Goal: Task Accomplishment & Management: Manage account settings

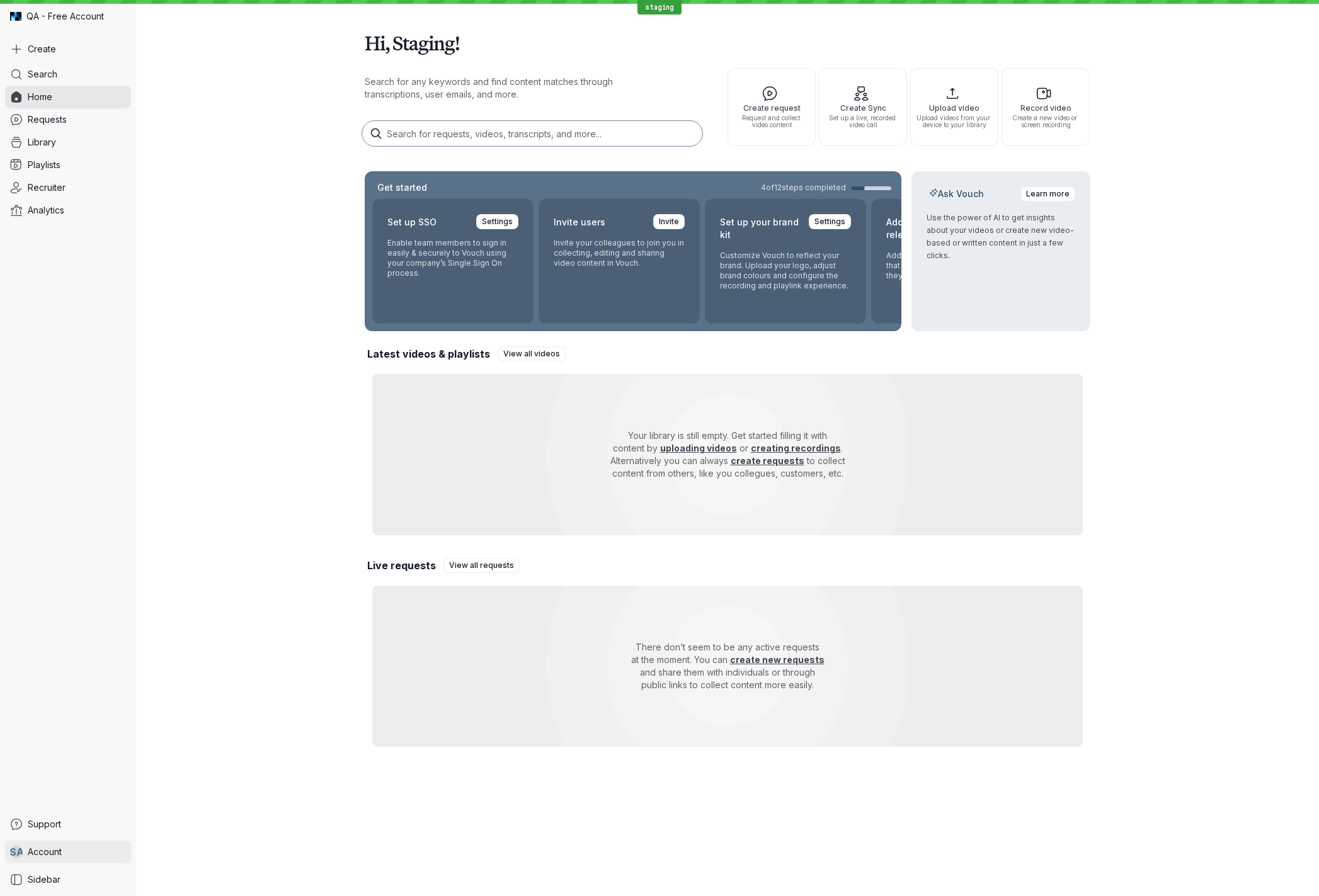
click at [63, 850] on link "S A Account" at bounding box center [67, 852] width 126 height 23
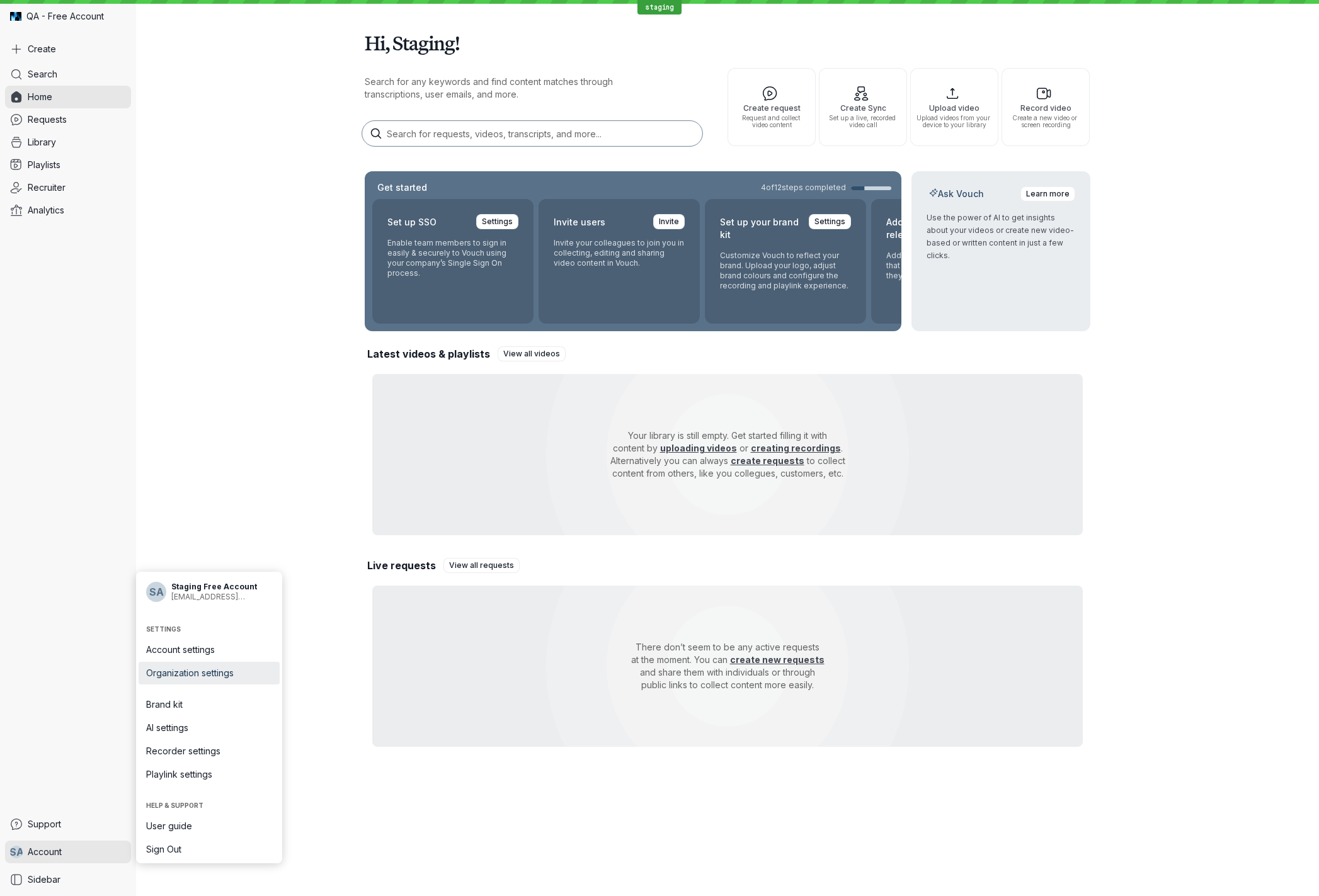
click at [211, 674] on span "Organization settings" at bounding box center [209, 673] width 126 height 13
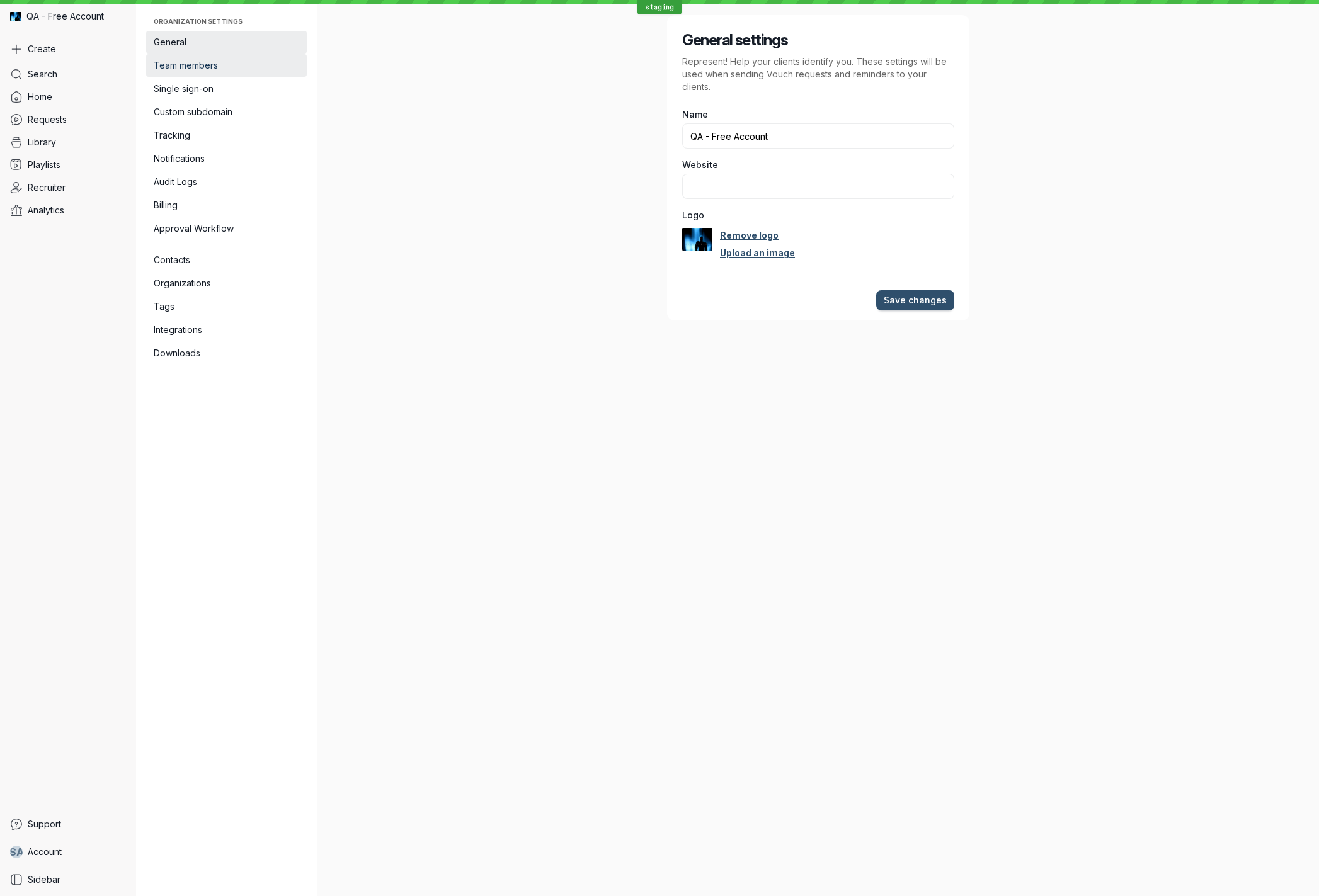
click at [258, 60] on span "Team members" at bounding box center [226, 65] width 145 height 13
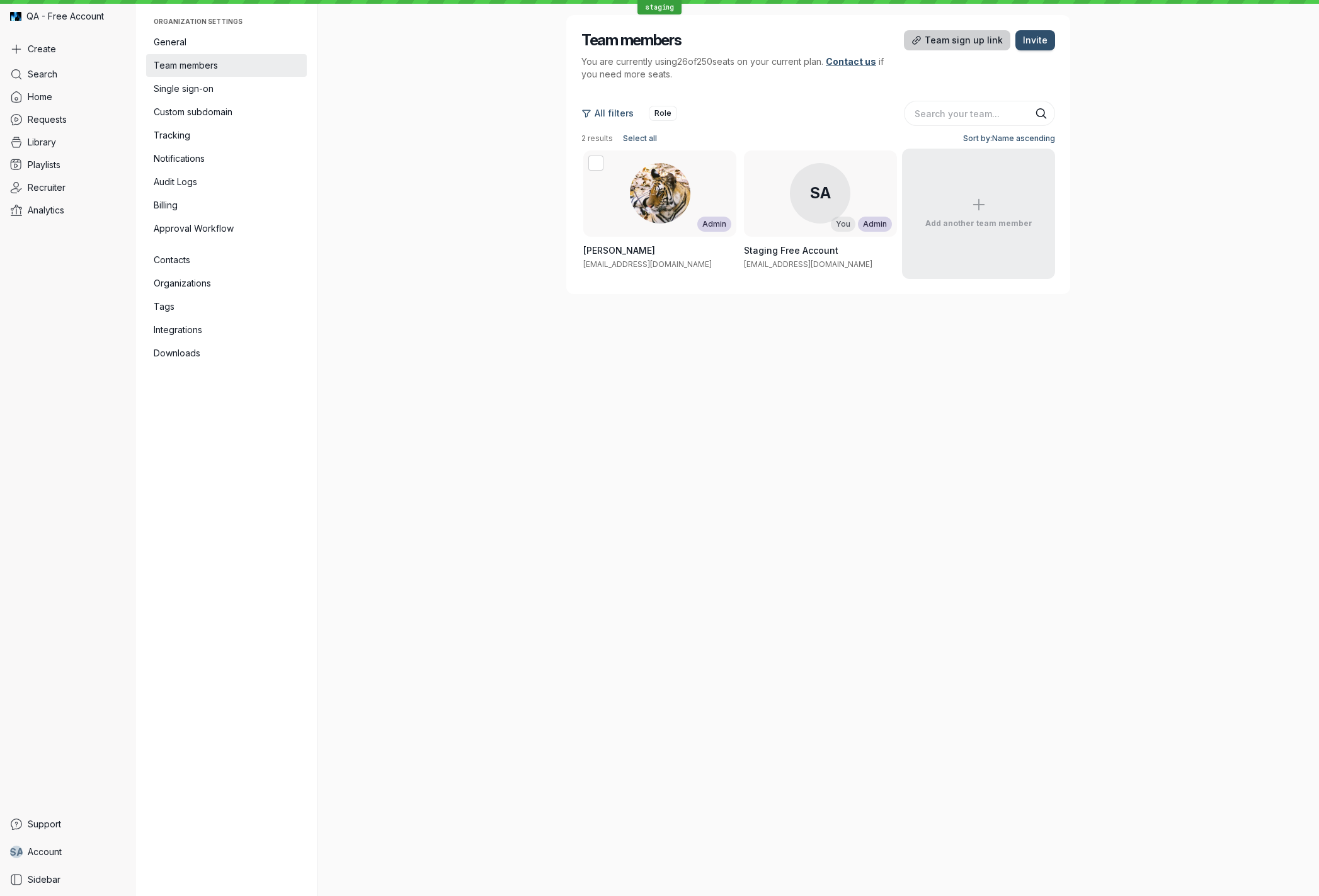
click at [950, 43] on span "Team sign up link" at bounding box center [964, 40] width 78 height 13
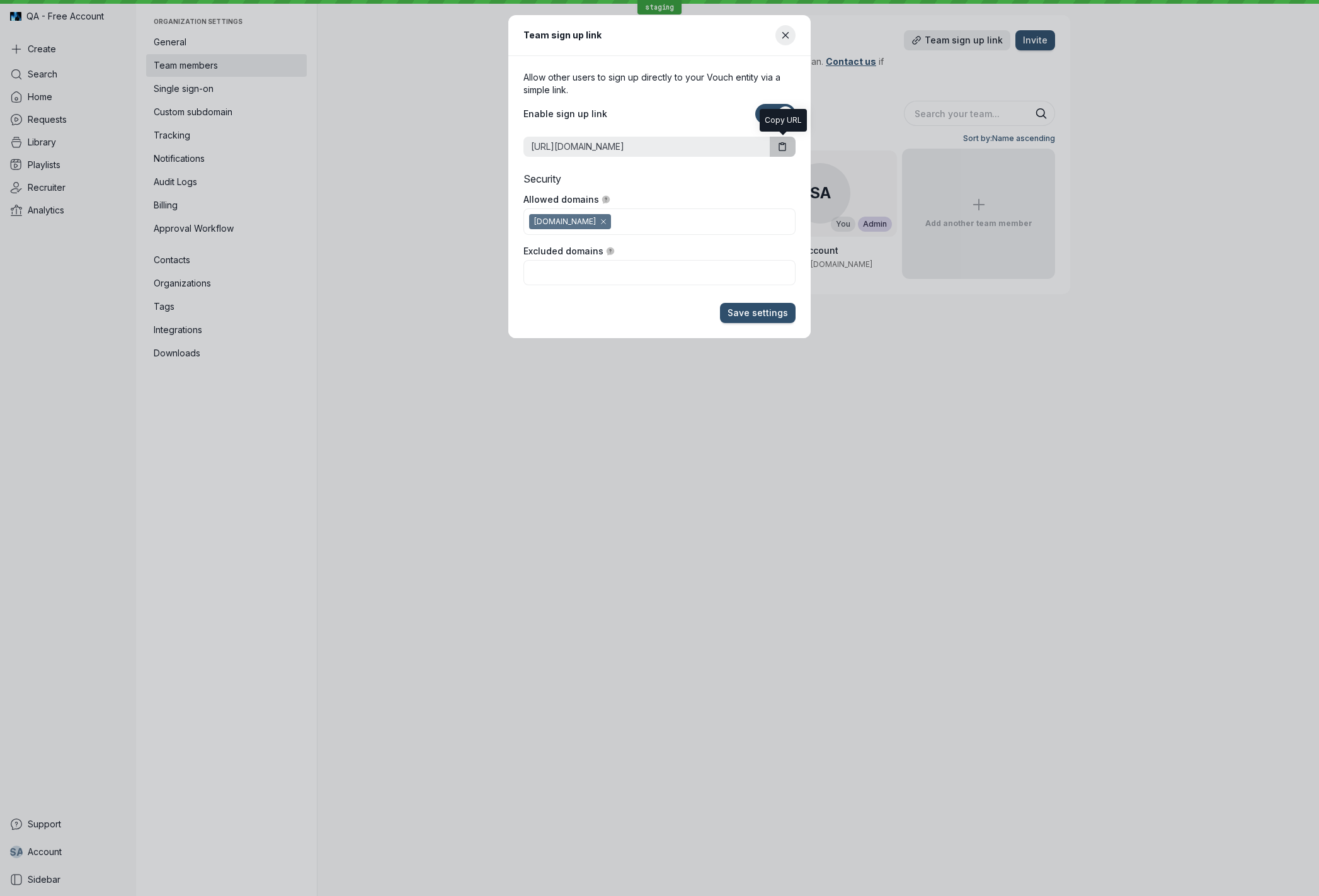
click at [785, 147] on icon "button" at bounding box center [782, 147] width 10 height 10
click at [832, 715] on div "Team sign up link Allow other users to sign up directly to your Vouch entity vi…" at bounding box center [659, 448] width 1319 height 896
click at [70, 858] on div "Team sign up link Allow other users to sign up directly to your Vouch entity vi…" at bounding box center [659, 448] width 1319 height 896
click at [70, 847] on div "Team sign up link Allow other users to sign up directly to your Vouch entity vi…" at bounding box center [659, 448] width 1319 height 896
click at [49, 851] on div "Team sign up link Allow other users to sign up directly to your Vouch entity vi…" at bounding box center [659, 448] width 1319 height 896
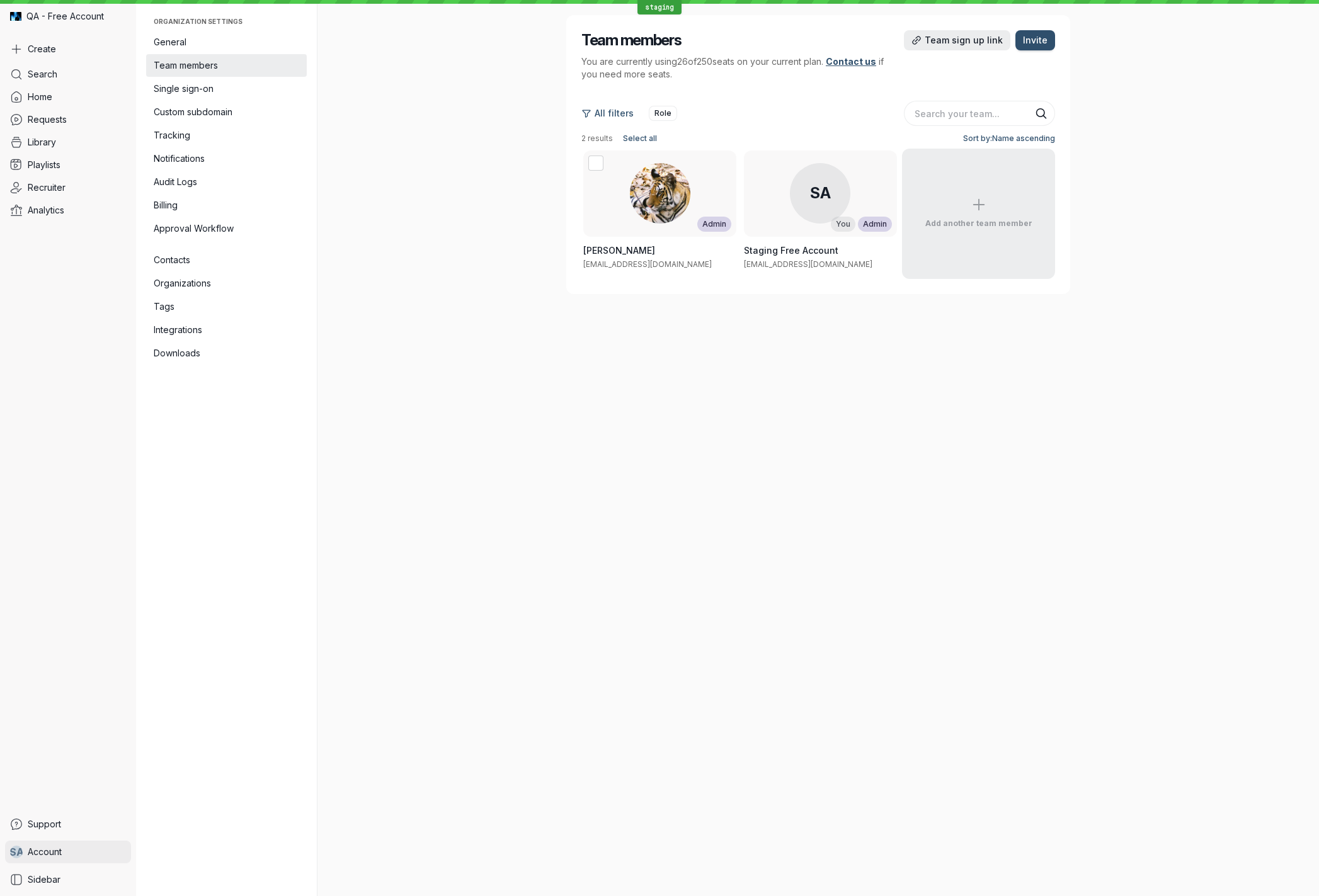
click at [44, 854] on span "Account" at bounding box center [44, 852] width 34 height 13
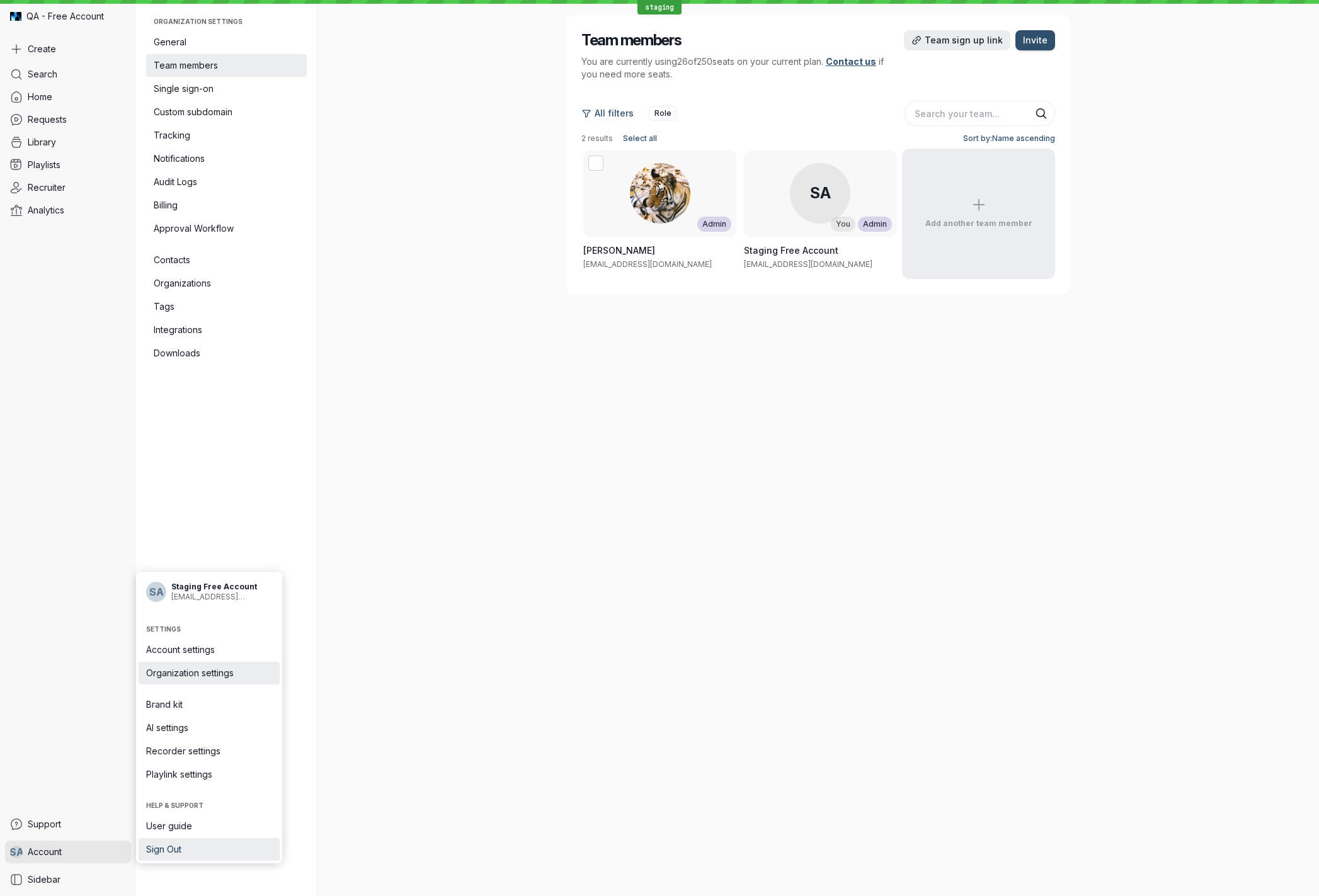
click at [175, 847] on span "Sign Out" at bounding box center [209, 849] width 126 height 13
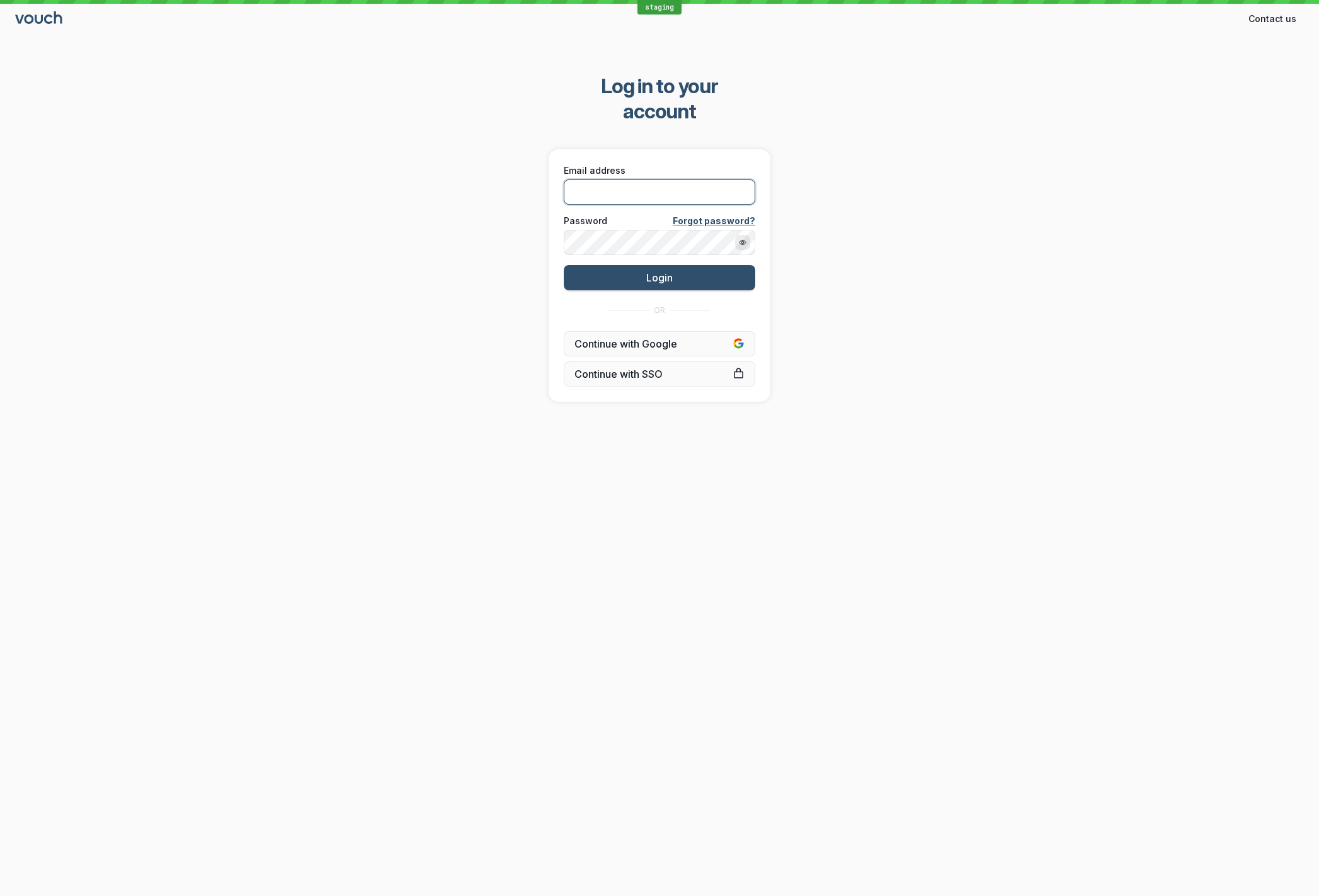
click at [708, 179] on input "Email address" at bounding box center [659, 192] width 191 height 25
type input "[EMAIL_ADDRESS][DOMAIN_NAME]"
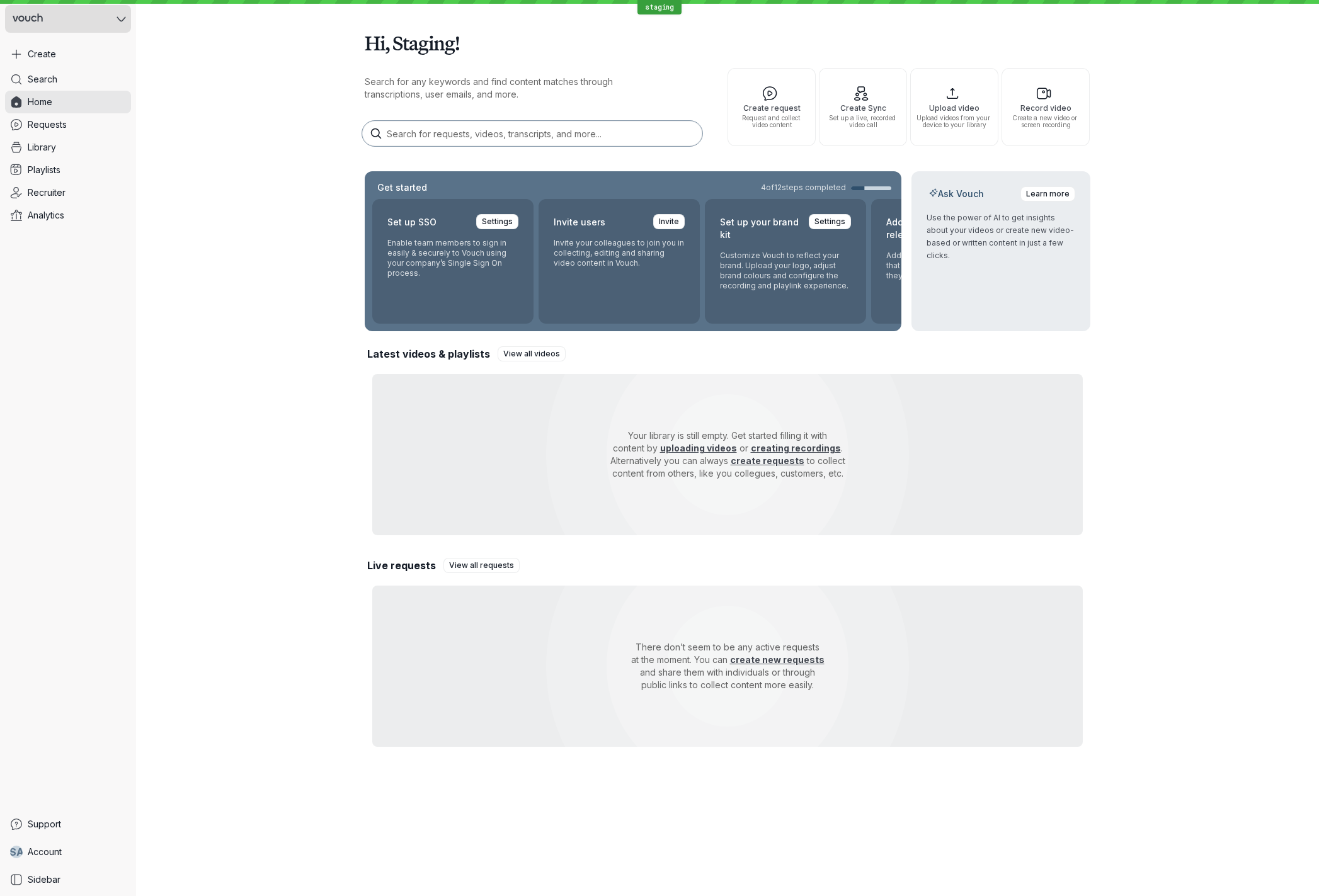
click at [119, 23] on icon at bounding box center [122, 19] width 10 height 10
drag, startPoint x: 186, startPoint y: 143, endPoint x: 154, endPoint y: 52, distance: 96.5
click at [184, 137] on div "Hi, Staging! Search for any keywords and find content matches through transcrip…" at bounding box center [727, 384] width 1183 height 769
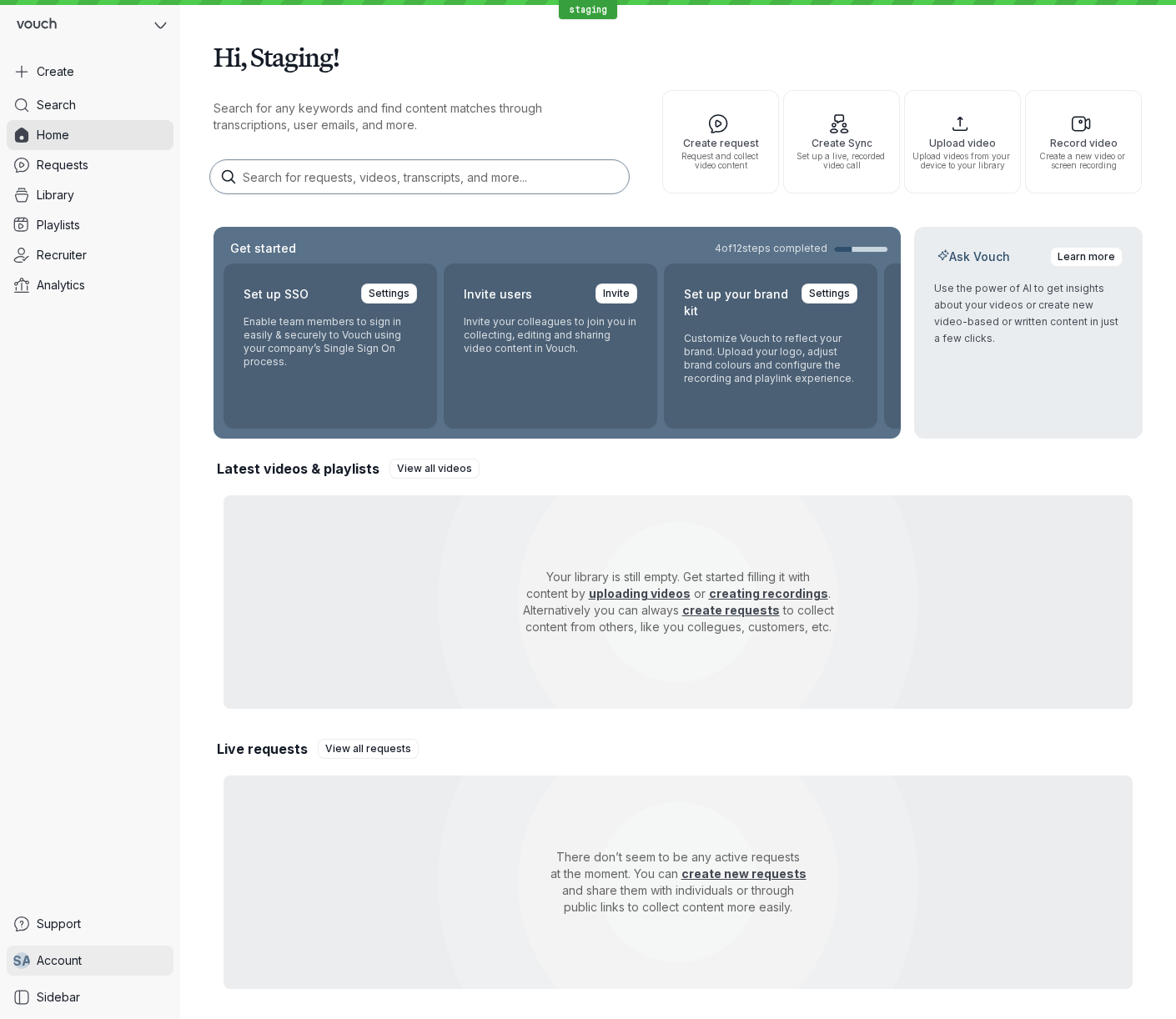
click at [97, 964] on link "S A Account" at bounding box center [89, 960] width 167 height 30
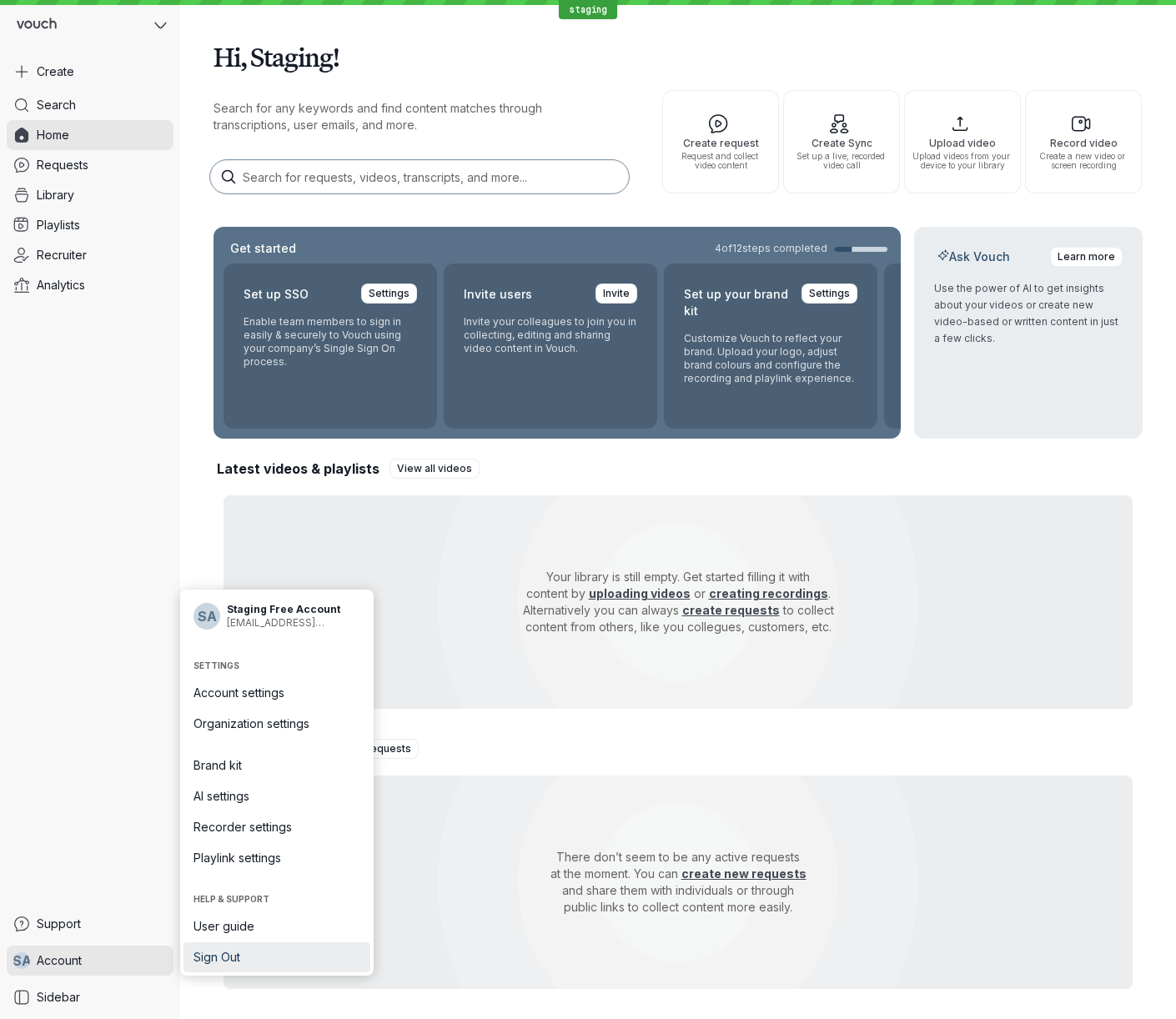
click at [262, 960] on span "Sign Out" at bounding box center [276, 957] width 167 height 17
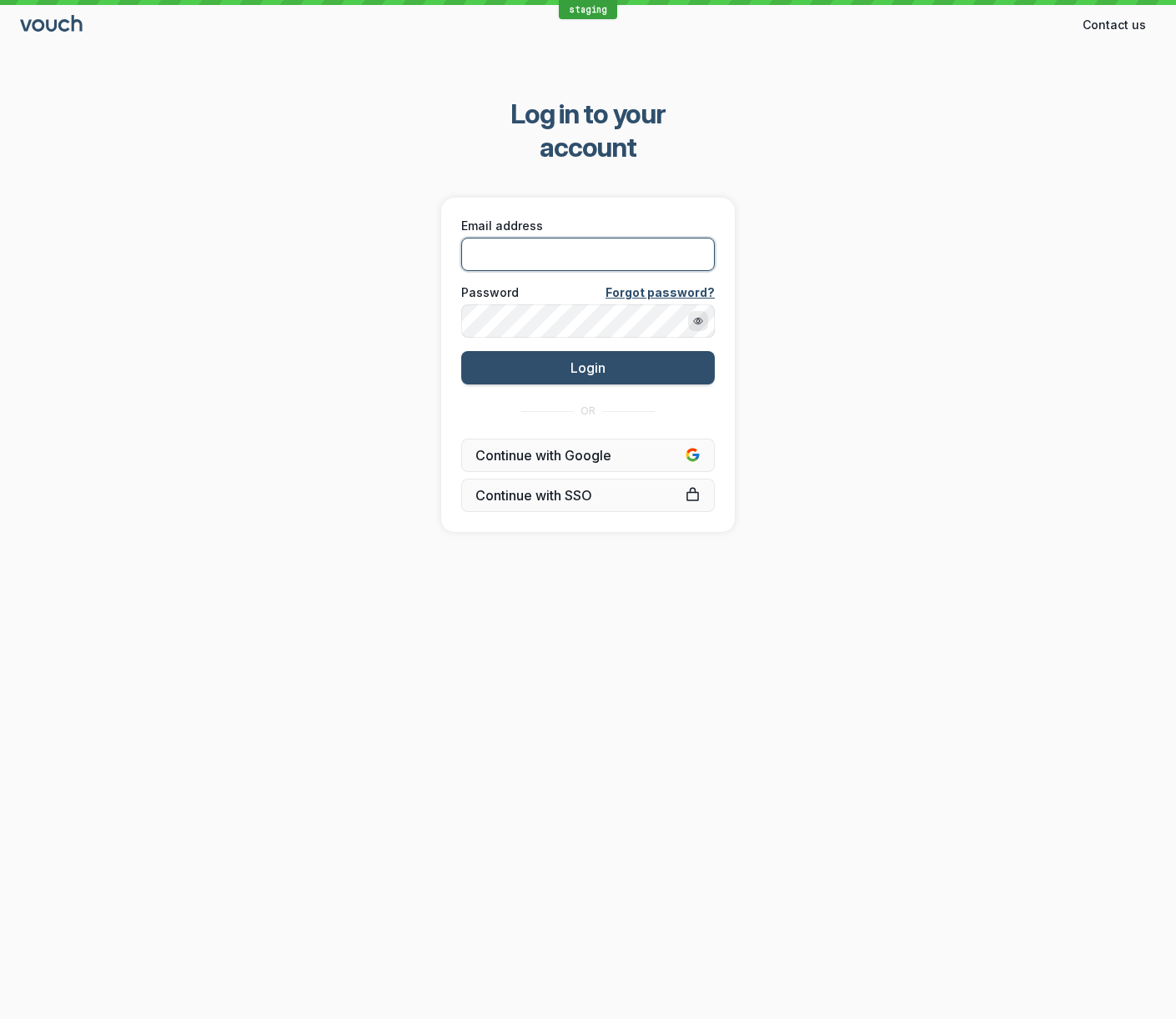
click at [595, 237] on input "Email address" at bounding box center [588, 254] width 253 height 33
type input "[EMAIL_ADDRESS][DOMAIN_NAME]"
